Goal: Information Seeking & Learning: Learn about a topic

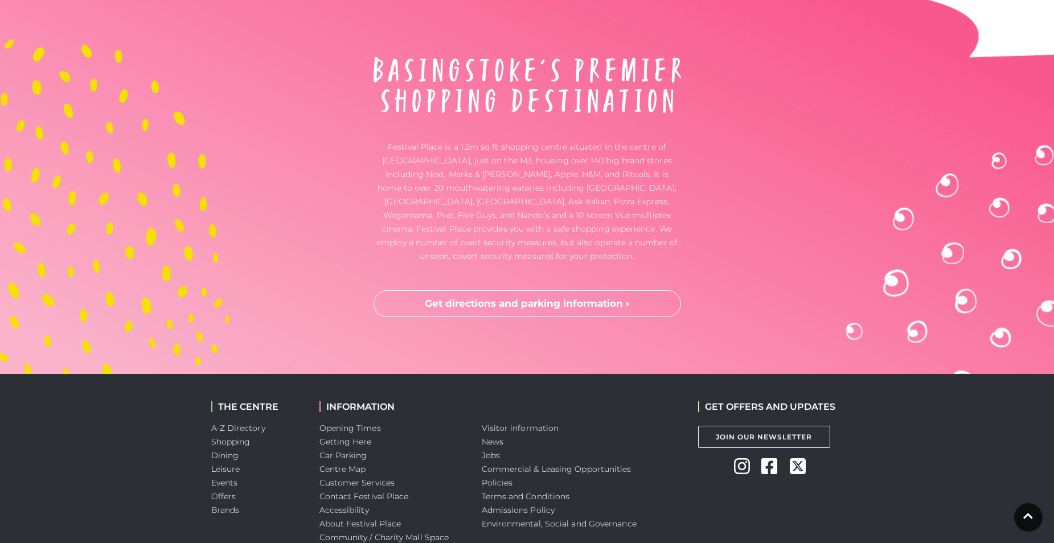
scroll to position [2962, 0]
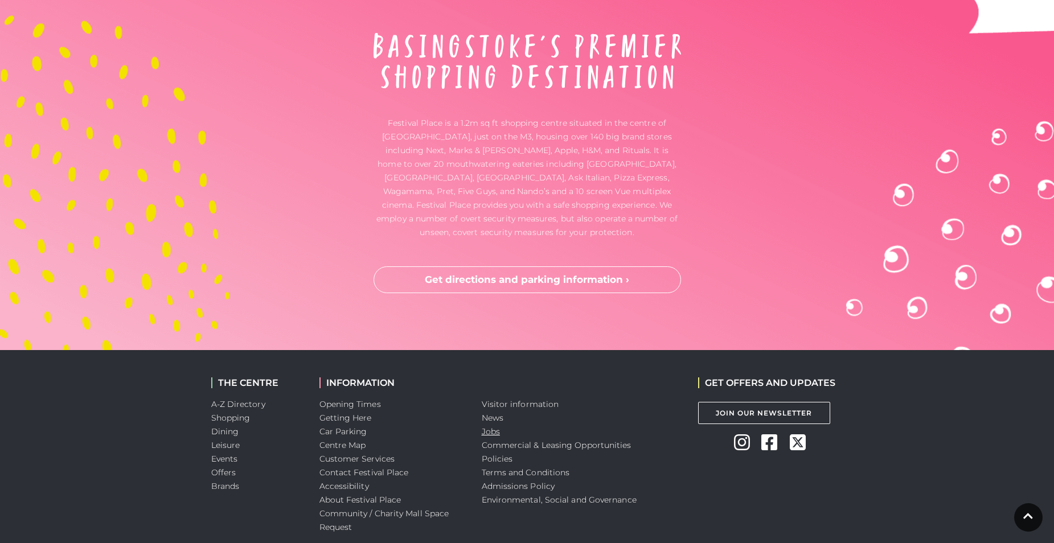
click at [489, 427] on link "Jobs" at bounding box center [491, 432] width 18 height 10
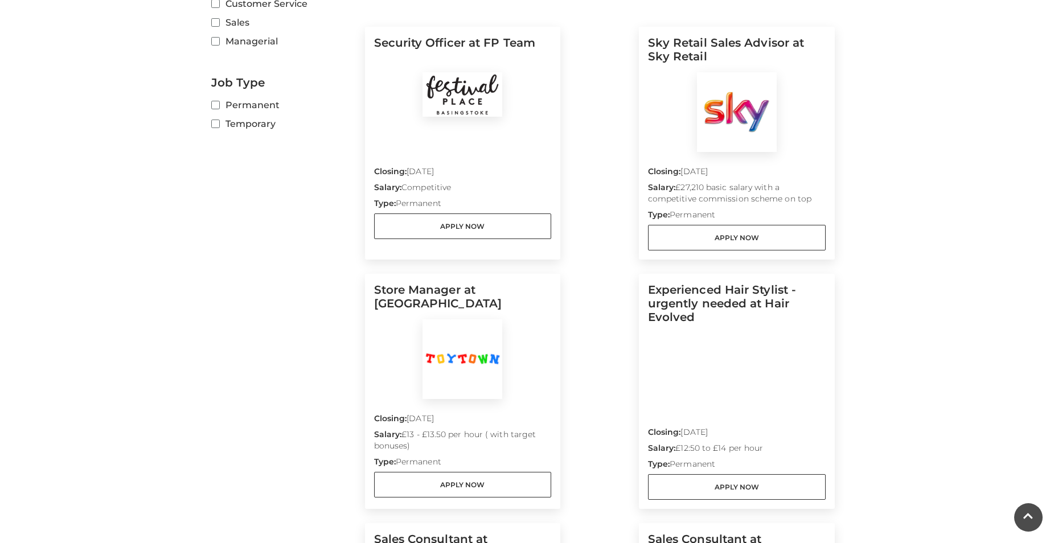
scroll to position [171, 0]
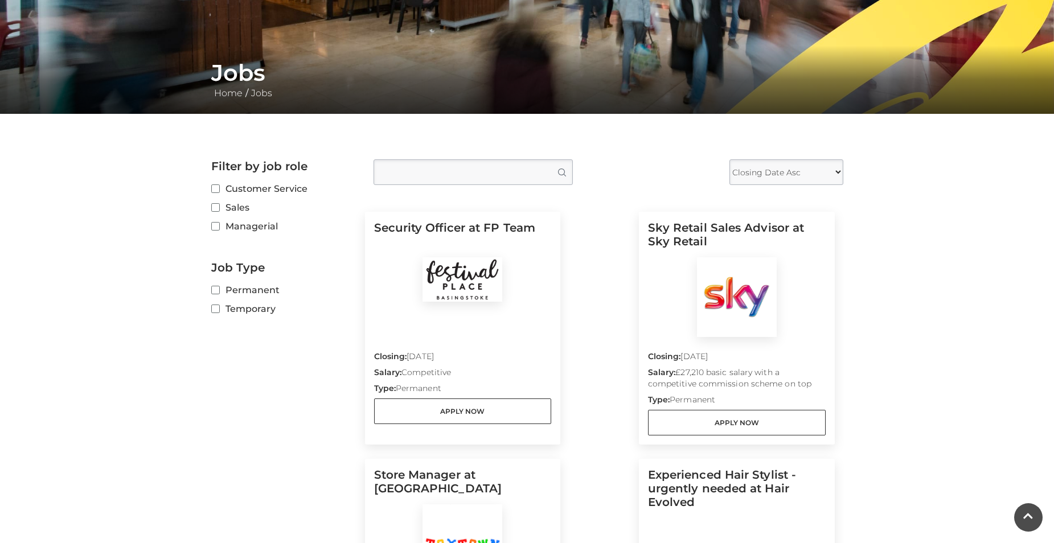
click at [799, 178] on select "Closing Date Asc Closing Date Desc" at bounding box center [787, 172] width 114 height 26
select select "DESC"
click at [730, 159] on select "Closing Date Asc Closing Date Desc" at bounding box center [787, 172] width 114 height 26
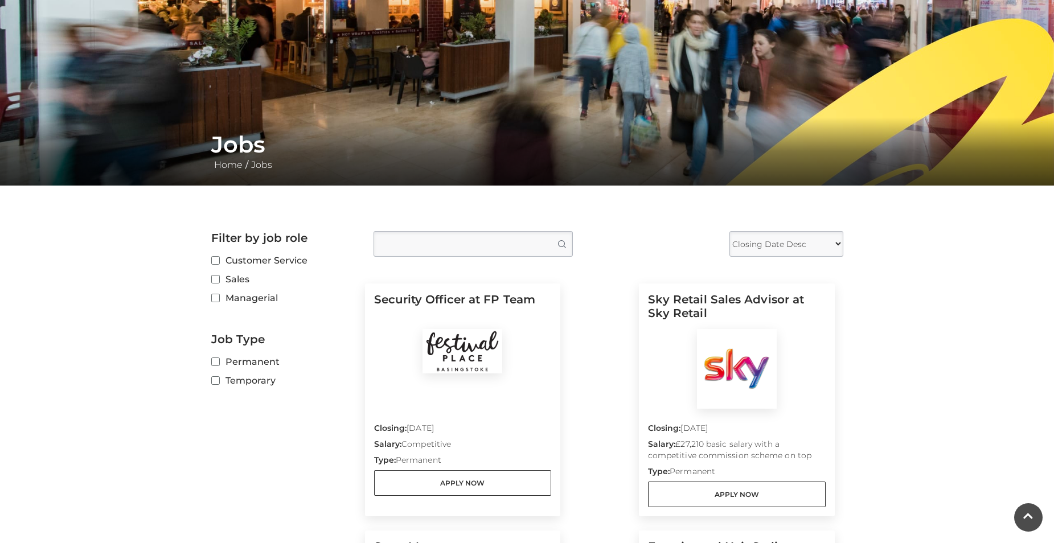
scroll to position [72, 0]
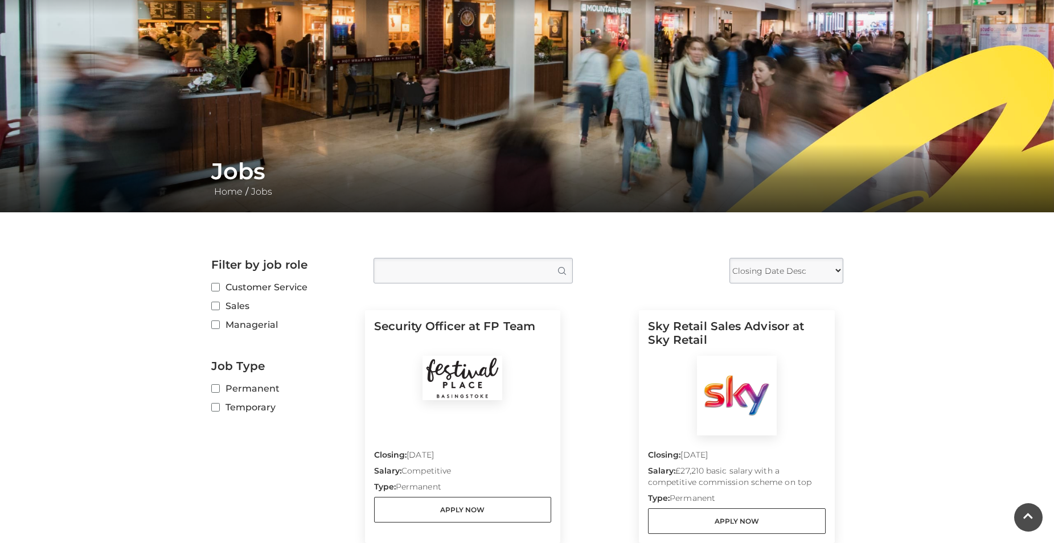
click at [222, 406] on label "Temporary" at bounding box center [283, 407] width 145 height 14
click at [219, 406] on input "Temporary" at bounding box center [214, 407] width 7 height 7
checkbox input "true"
click at [218, 386] on input "Permanent" at bounding box center [214, 389] width 7 height 7
checkbox input "true"
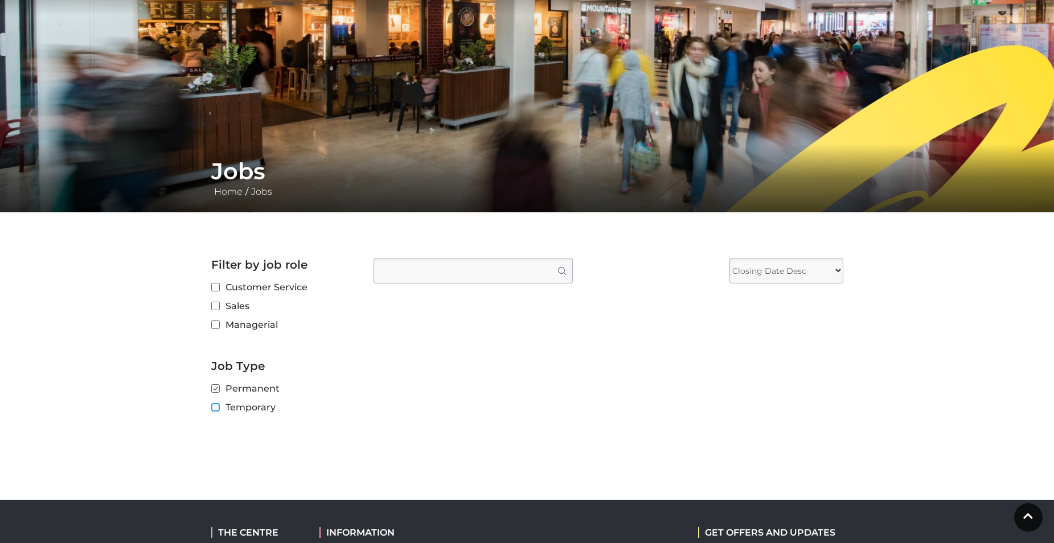
click at [215, 406] on input "Temporary" at bounding box center [214, 407] width 7 height 7
checkbox input "true"
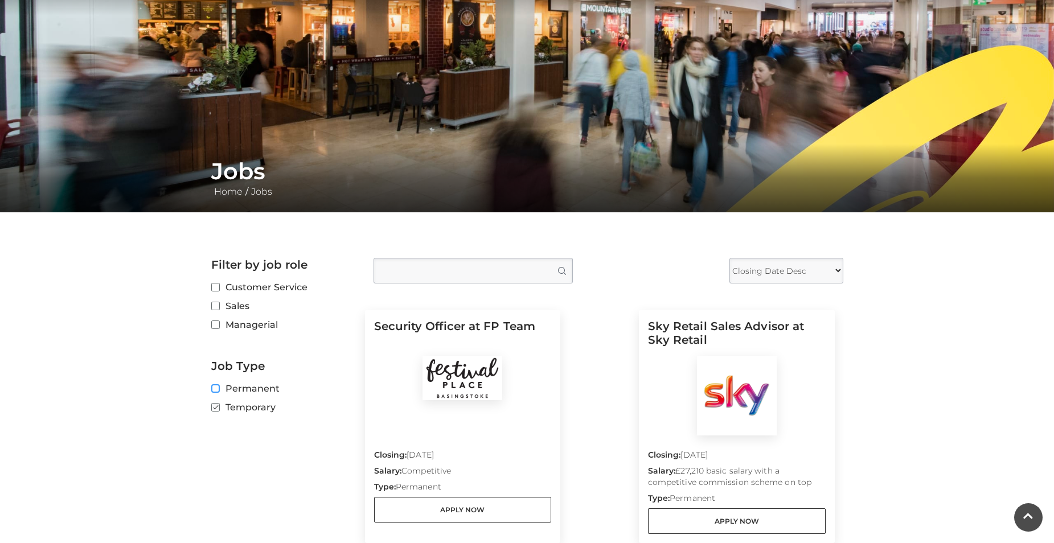
click at [214, 392] on input "Permanent" at bounding box center [214, 389] width 7 height 7
checkbox input "true"
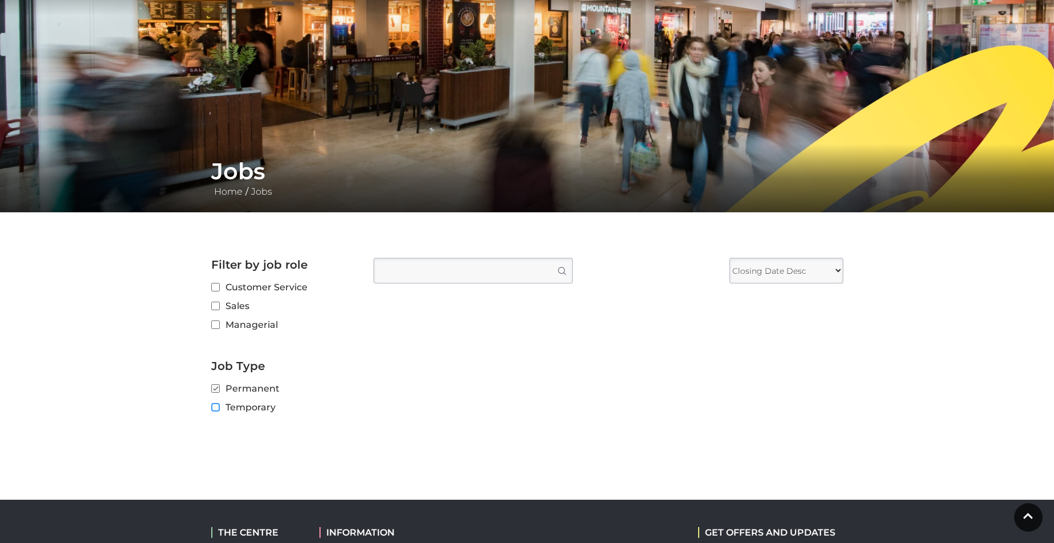
click at [216, 407] on input "Temporary" at bounding box center [214, 407] width 7 height 7
checkbox input "true"
checkbox input "false"
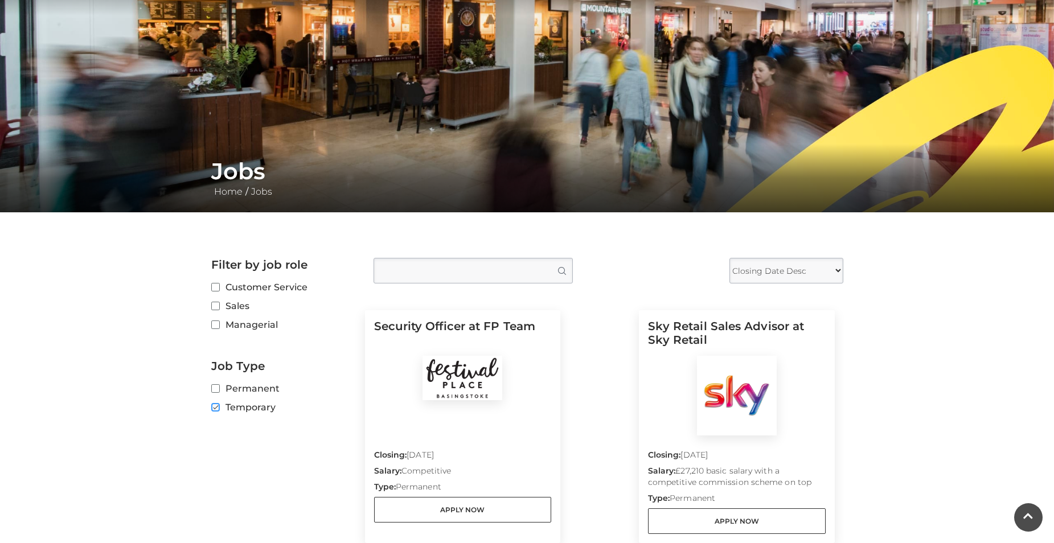
click at [216, 407] on input "Temporary" at bounding box center [214, 407] width 7 height 7
checkbox input "false"
click at [215, 325] on input "Managerial" at bounding box center [214, 325] width 7 height 7
checkbox input "true"
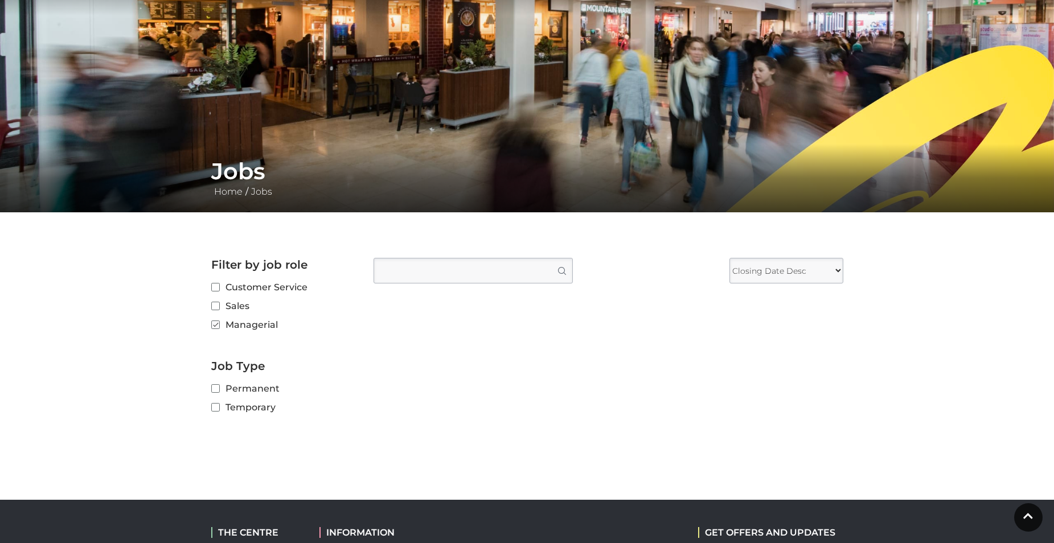
click at [220, 305] on label "Sales" at bounding box center [283, 306] width 145 height 14
click at [219, 305] on input "Sales" at bounding box center [214, 306] width 7 height 7
checkbox input "true"
checkbox input "false"
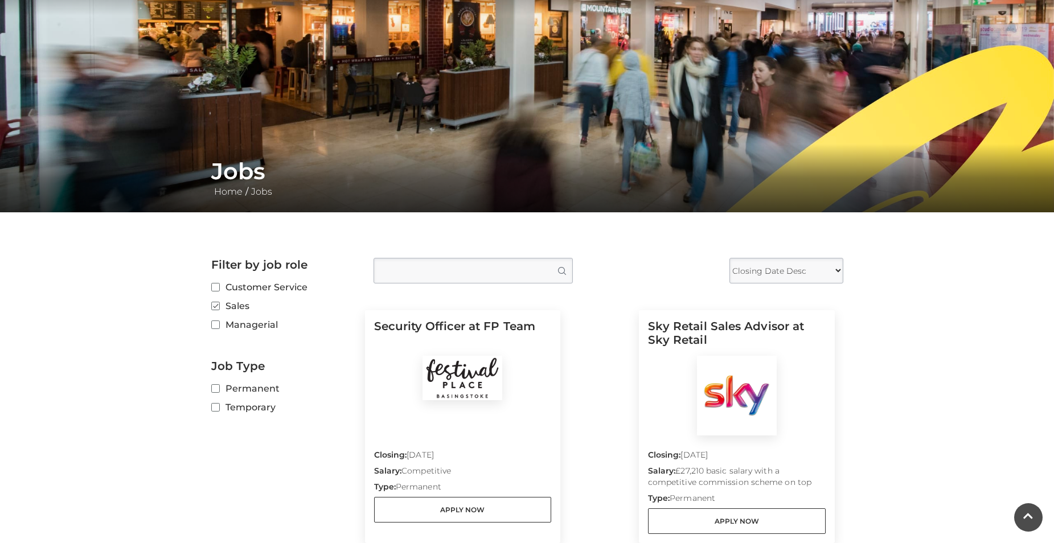
click at [220, 287] on label "Customer Service" at bounding box center [283, 287] width 145 height 14
click at [219, 287] on input "Customer Service" at bounding box center [214, 287] width 7 height 7
checkbox input "true"
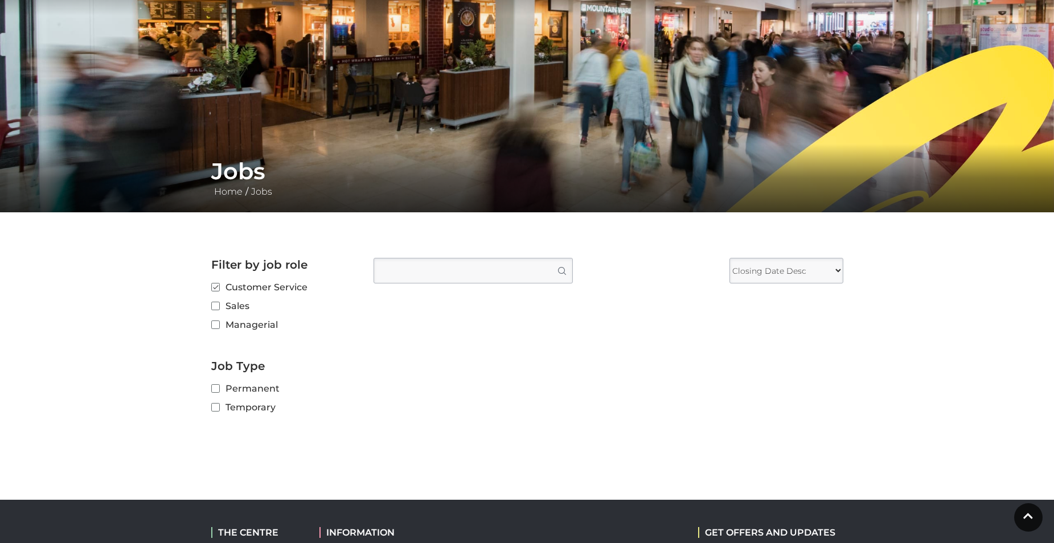
click at [220, 306] on label "Sales" at bounding box center [283, 306] width 145 height 14
click at [219, 306] on input "Sales" at bounding box center [214, 306] width 7 height 7
checkbox input "true"
checkbox input "false"
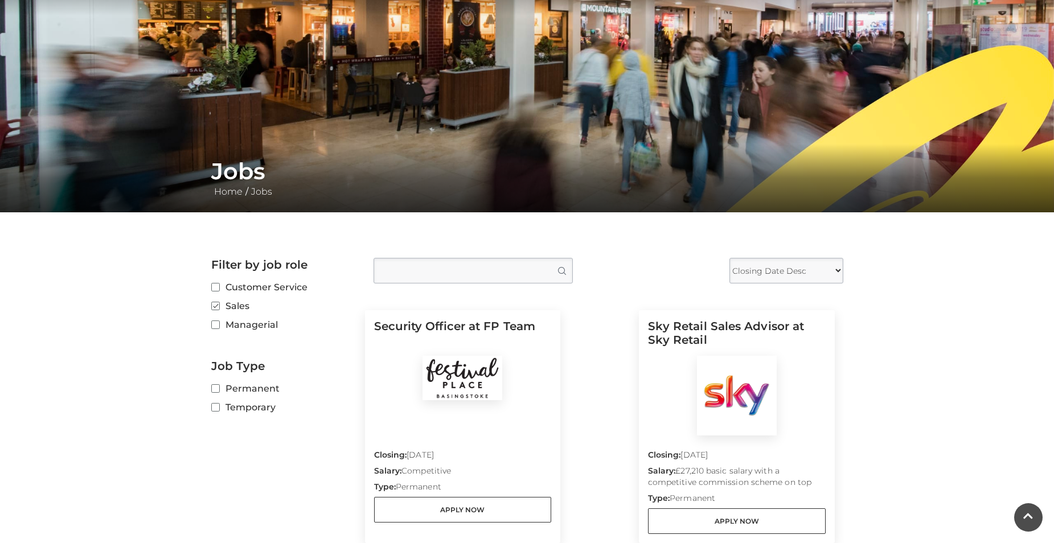
click at [221, 307] on label "Sales" at bounding box center [283, 306] width 145 height 14
click at [219, 307] on input "Sales" at bounding box center [214, 306] width 7 height 7
checkbox input "false"
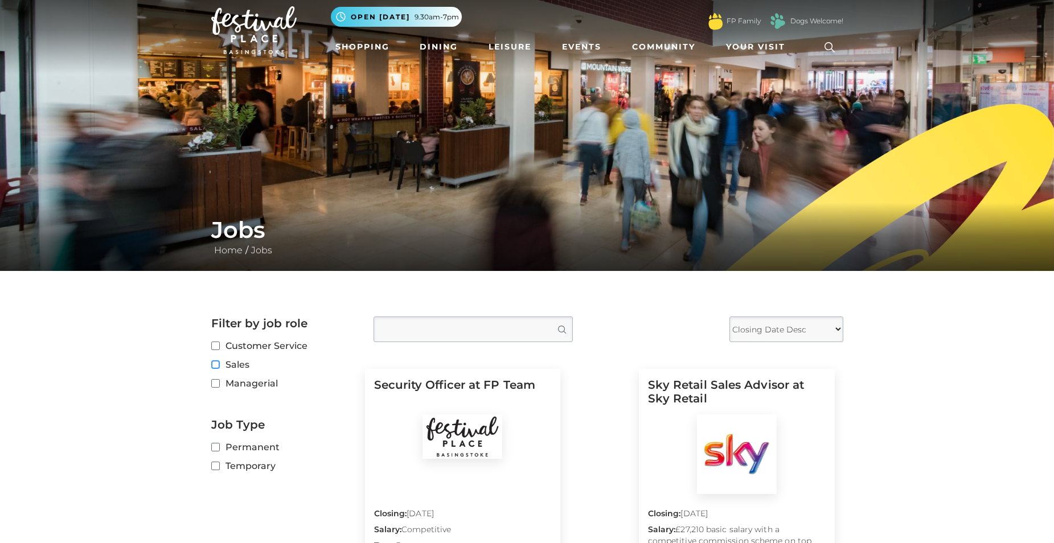
scroll to position [0, 0]
